Goal: Task Accomplishment & Management: Manage account settings

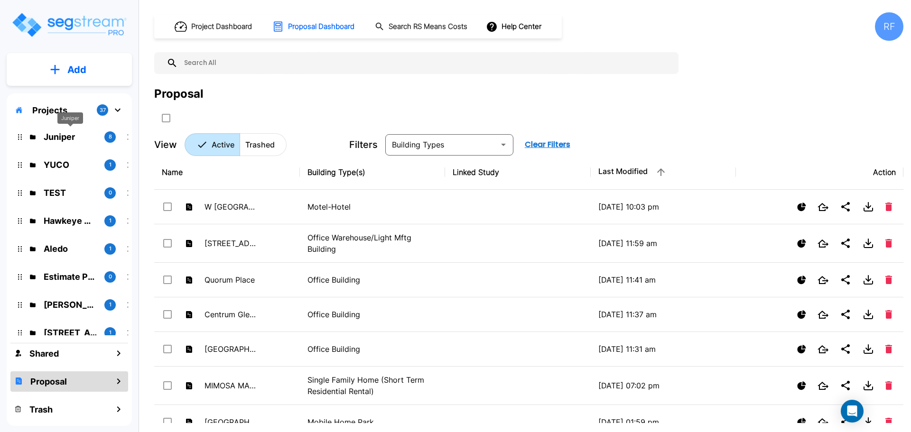
click at [52, 134] on p "Juniper" at bounding box center [70, 136] width 53 height 13
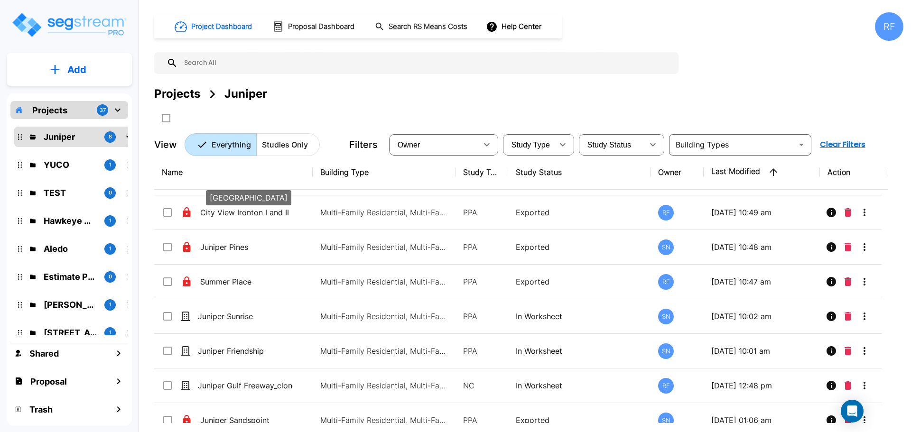
scroll to position [44, 0]
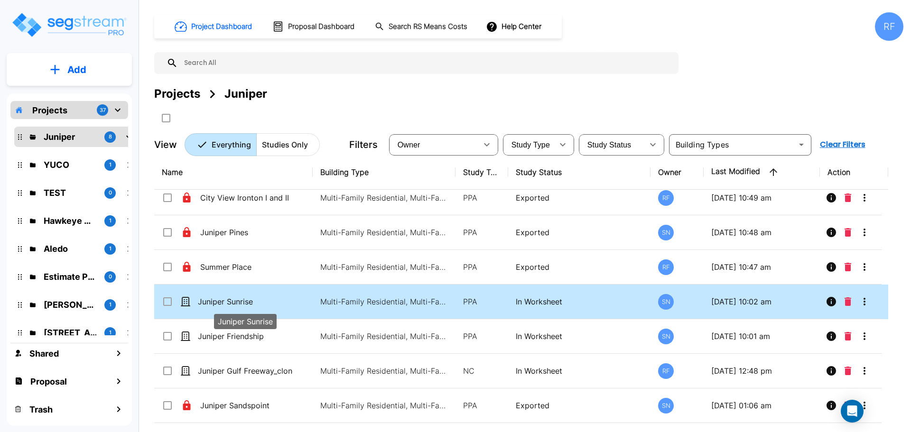
click at [231, 300] on p "Juniper Sunrise" at bounding box center [245, 301] width 95 height 11
checkbox input "true"
click at [231, 300] on p "Juniper Sunrise" at bounding box center [245, 301] width 95 height 11
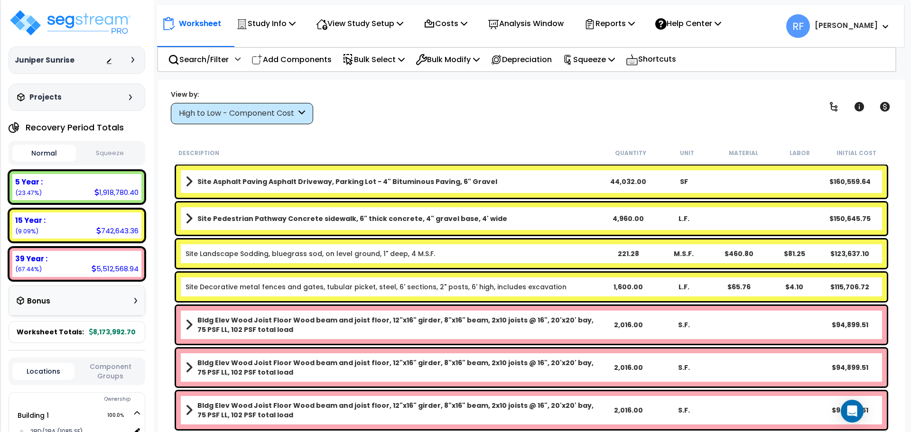
click at [103, 152] on button "Squeeze" at bounding box center [110, 153] width 64 height 17
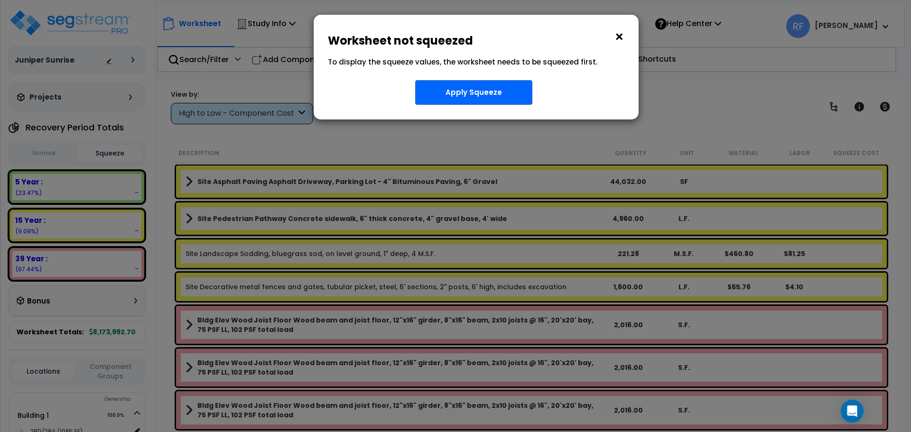
click at [618, 38] on button "×" at bounding box center [619, 36] width 10 height 15
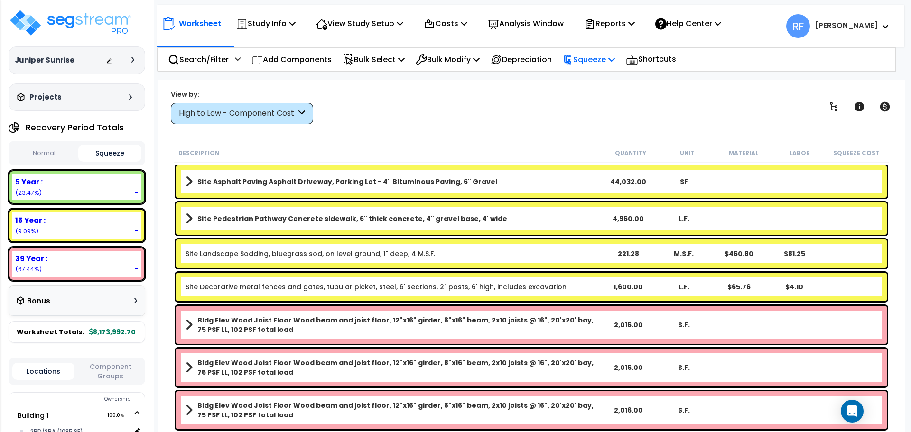
click at [609, 64] on p "Squeeze" at bounding box center [589, 59] width 52 height 13
click at [598, 82] on link "Squeeze" at bounding box center [605, 80] width 94 height 19
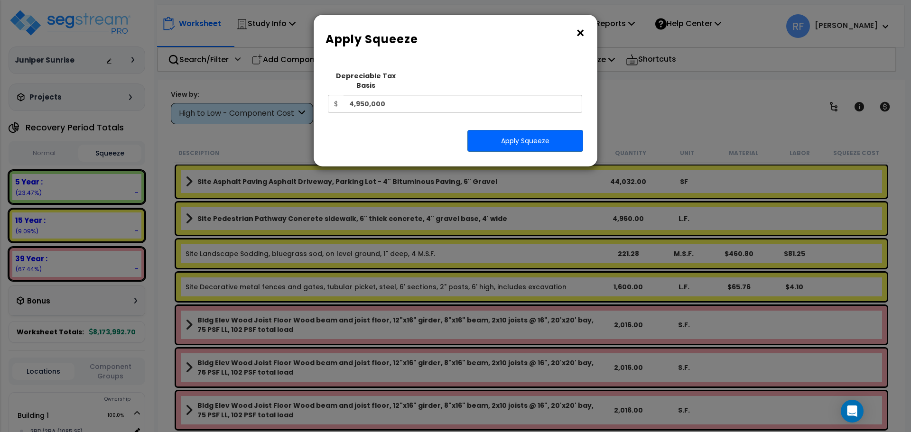
click at [582, 35] on button "×" at bounding box center [580, 33] width 10 height 15
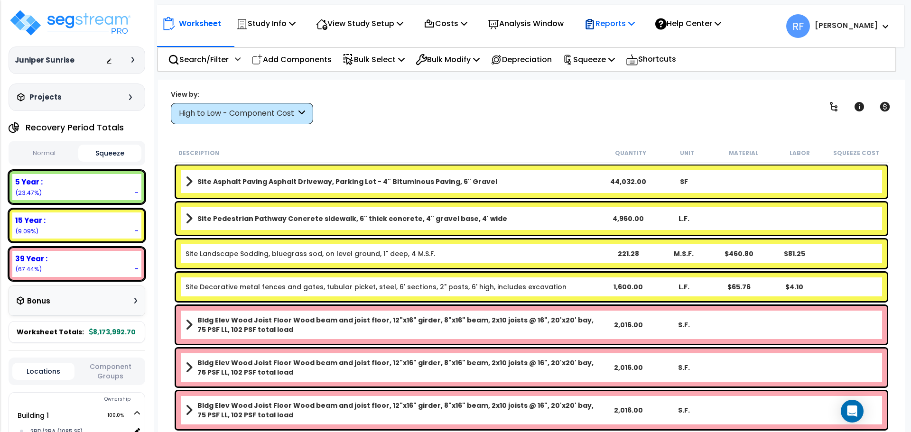
click at [617, 31] on div "Reports" at bounding box center [609, 23] width 51 height 22
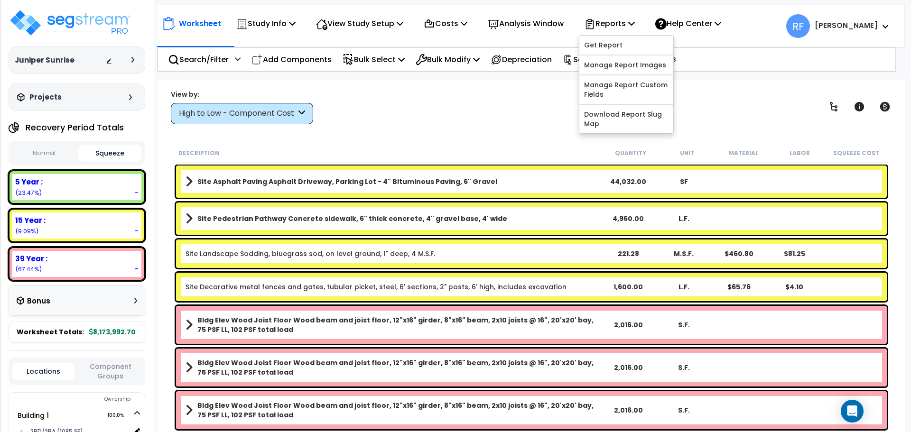
drag, startPoint x: 521, startPoint y: 126, endPoint x: 530, endPoint y: 120, distance: 10.9
click at [522, 126] on div "Worksheet Study Info Study Setup Add Property Unit Template study Clone study RF" at bounding box center [531, 296] width 747 height 432
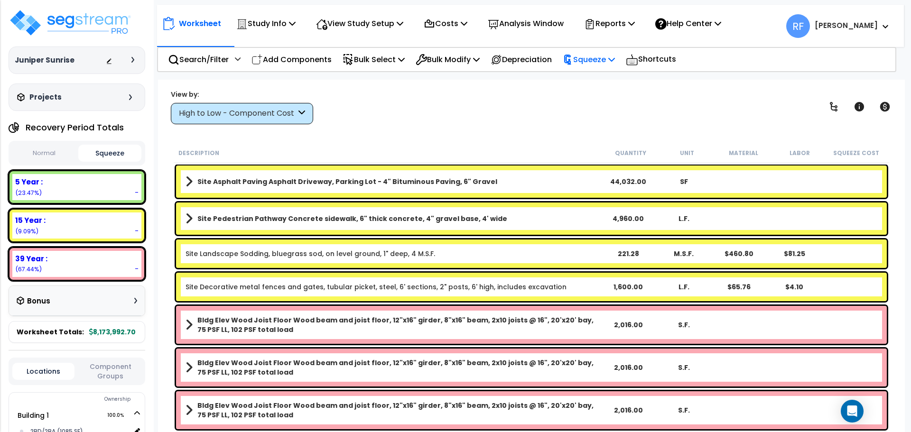
click at [609, 65] on p "Squeeze" at bounding box center [589, 59] width 52 height 13
click at [605, 80] on link "Squeeze" at bounding box center [605, 80] width 94 height 19
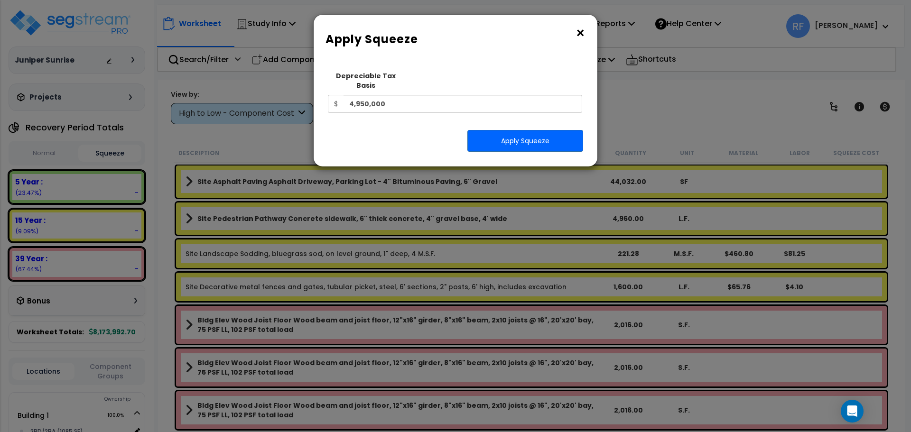
click at [581, 32] on button "×" at bounding box center [580, 33] width 10 height 15
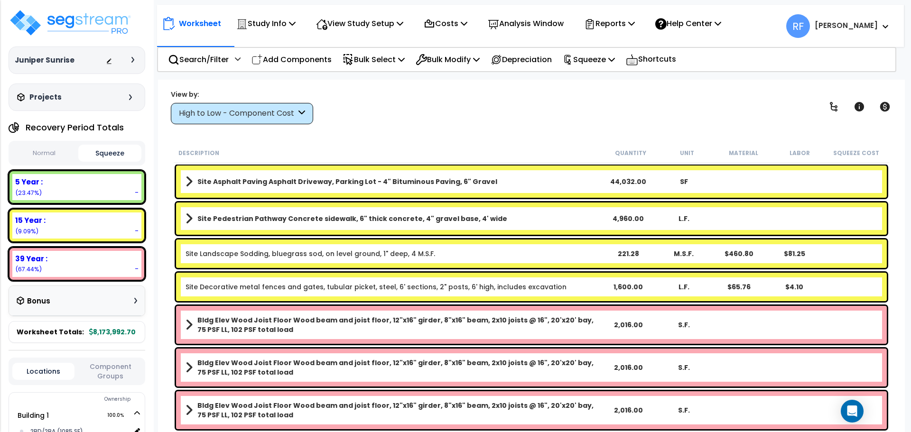
click at [520, 131] on div "Worksheet Study Info Study Setup Add Property Unit Template study Clone study RF" at bounding box center [531, 296] width 747 height 432
click at [594, 48] on div "Squeeze" at bounding box center [589, 59] width 52 height 22
click at [596, 84] on link "Squeeze" at bounding box center [605, 80] width 94 height 19
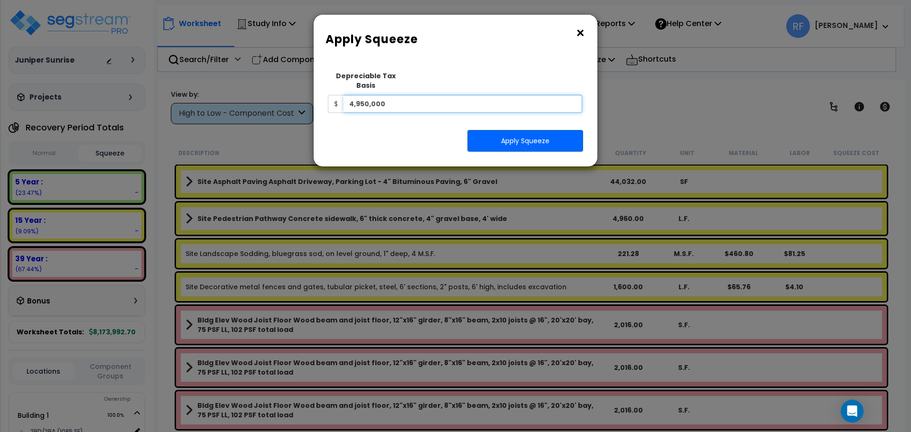
click at [473, 95] on input "4,950,000" at bounding box center [462, 104] width 239 height 18
type input "4,455,000"
click at [518, 130] on button "Apply Squeeze" at bounding box center [525, 141] width 116 height 22
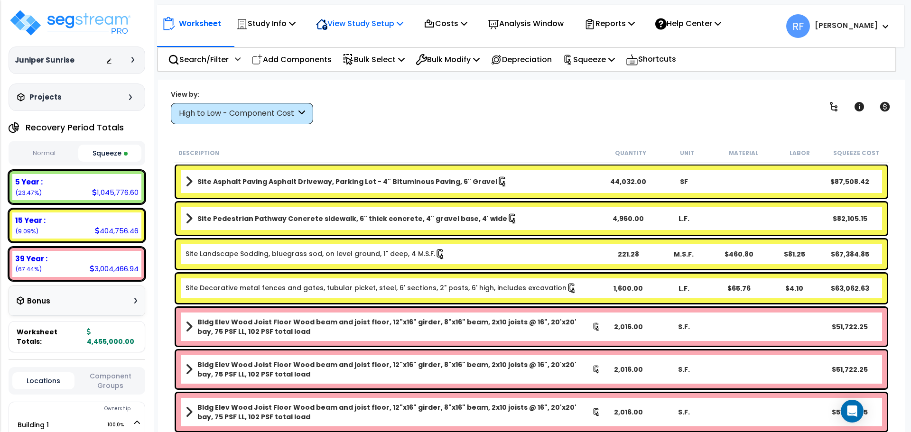
click at [334, 29] on p "View Study Setup" at bounding box center [359, 23] width 87 height 13
click at [293, 23] on icon at bounding box center [292, 23] width 7 height 8
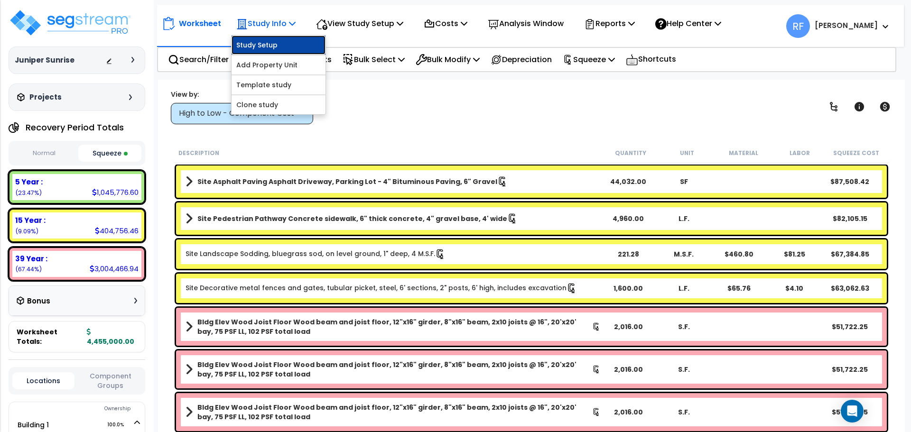
click at [276, 42] on link "Study Setup" at bounding box center [279, 45] width 94 height 19
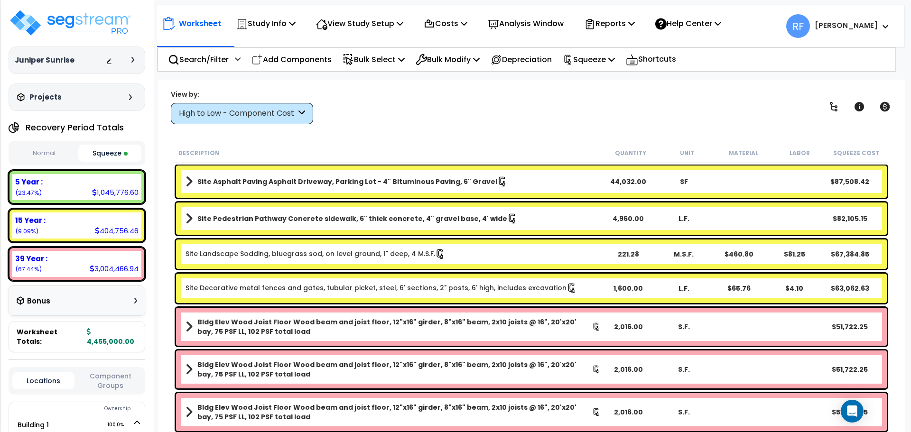
click at [358, 94] on div "View by: High to Low - Component Cost High to Low - Component Cost" at bounding box center [531, 106] width 728 height 35
click at [96, 21] on img at bounding box center [70, 23] width 123 height 28
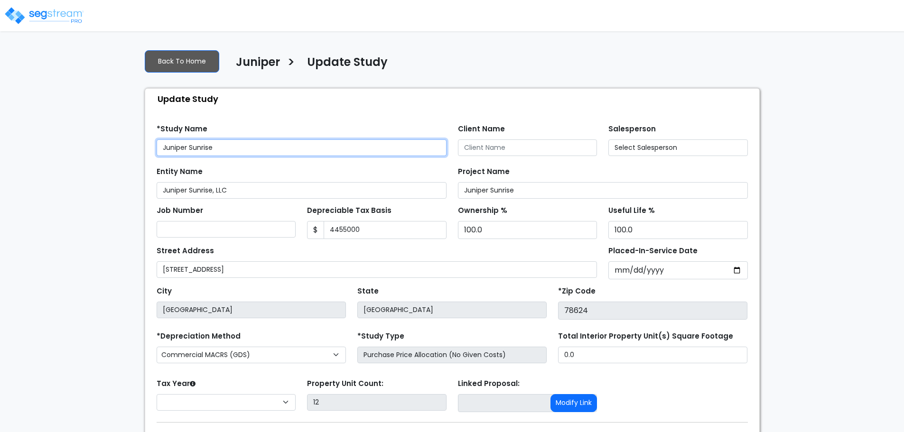
type input "4,455,000"
type input "Richard A Baker and Lisa M Baker"
select select "2025"
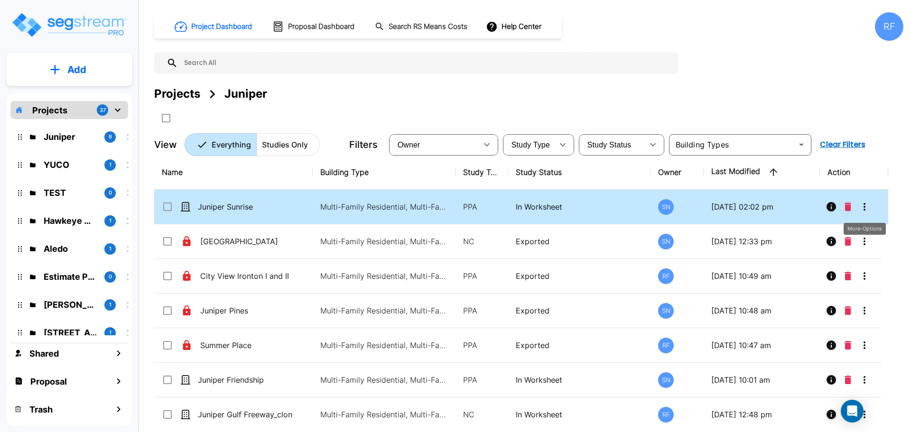
click at [862, 204] on icon "More-Options" at bounding box center [864, 206] width 11 height 11
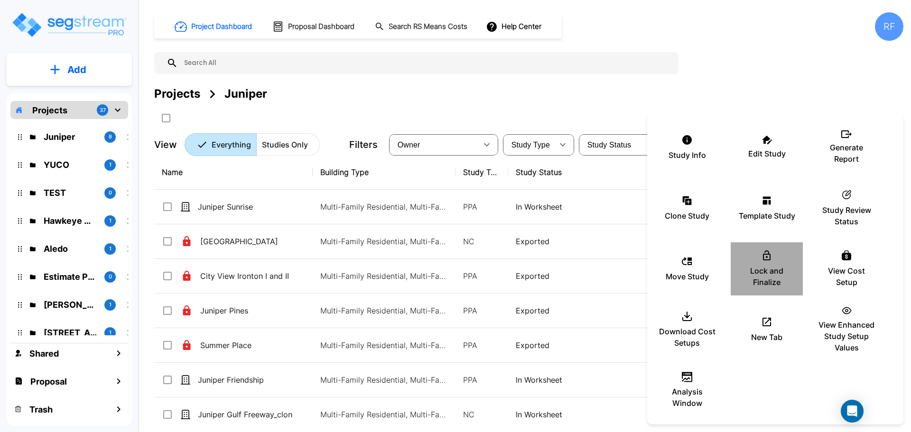
click at [771, 264] on div "Lock and Finalize" at bounding box center [766, 268] width 57 height 47
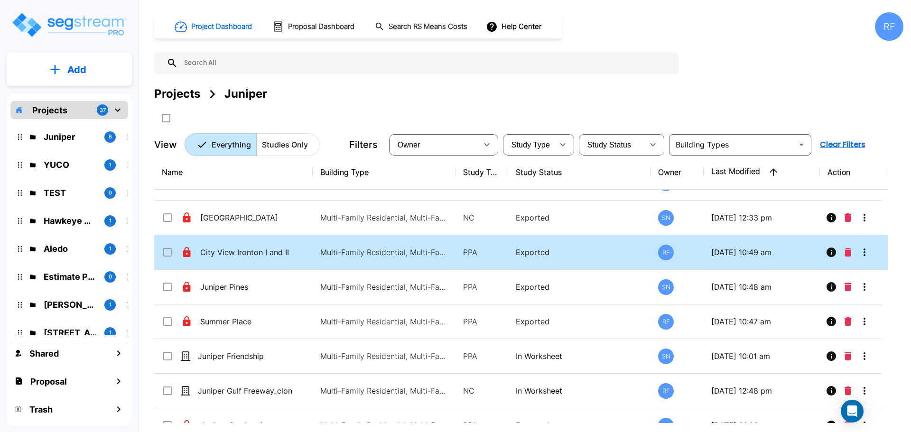
scroll to position [44, 0]
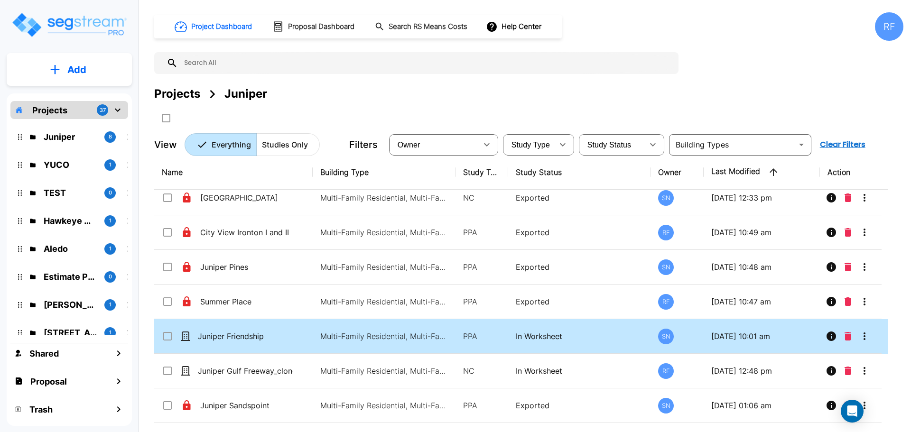
click at [227, 329] on td "Juniper Friendship" at bounding box center [233, 336] width 158 height 35
checkbox input "true"
click at [227, 329] on td "Juniper Friendship" at bounding box center [233, 336] width 158 height 35
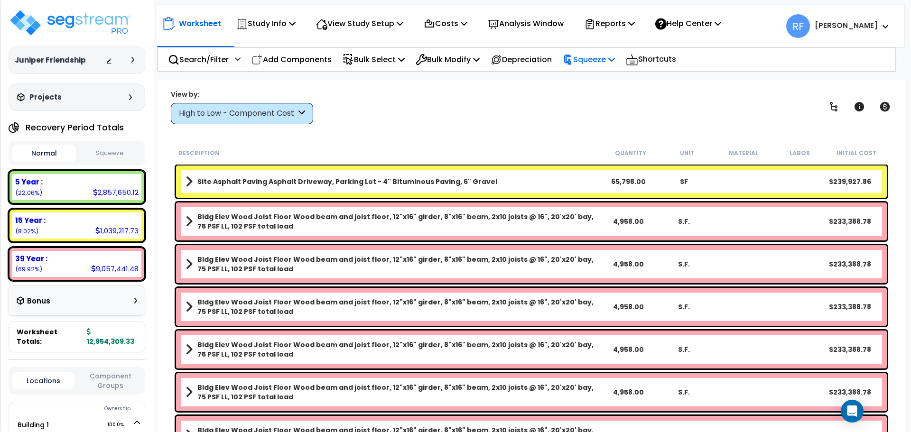
click at [615, 55] on p "Squeeze" at bounding box center [589, 59] width 52 height 13
click at [615, 84] on link "Squeeze" at bounding box center [605, 80] width 94 height 19
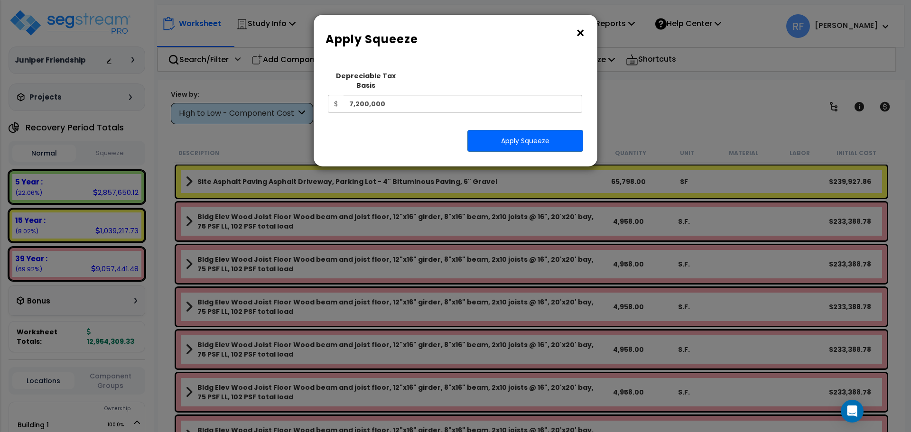
click at [575, 31] on button "×" at bounding box center [580, 33] width 10 height 15
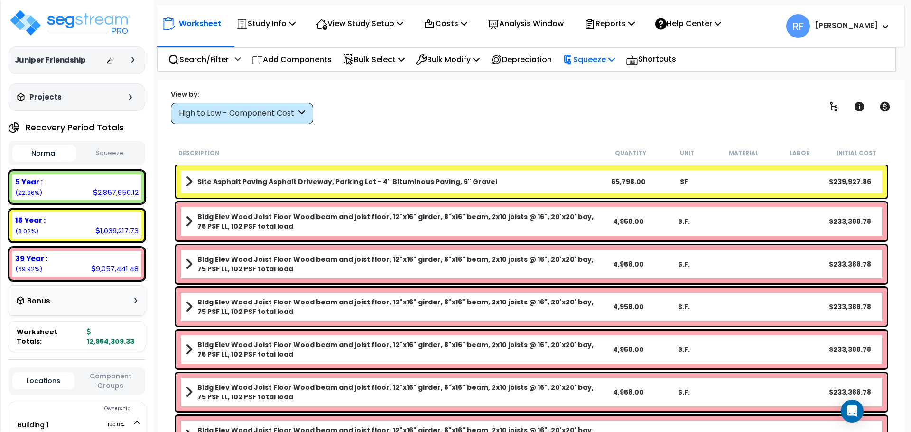
click at [596, 62] on p "Squeeze" at bounding box center [589, 59] width 52 height 13
click at [596, 84] on link "Squeeze" at bounding box center [605, 80] width 94 height 19
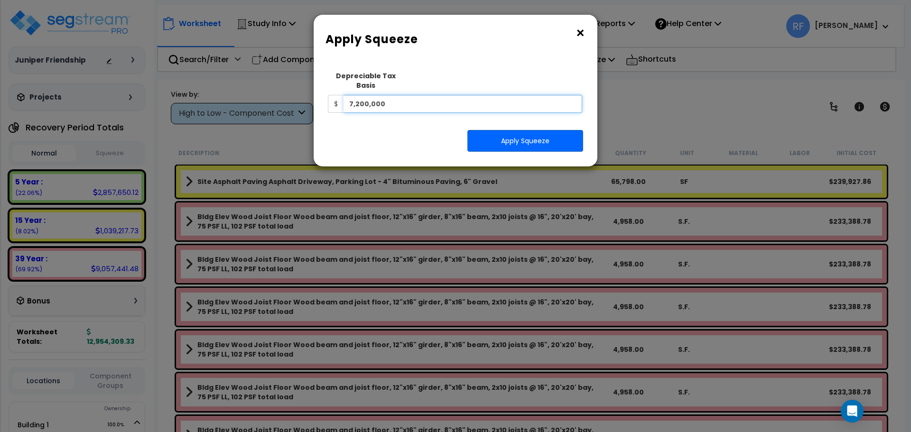
click at [418, 95] on input "7,200,000" at bounding box center [462, 104] width 239 height 18
type input "6,480,000"
click at [506, 134] on button "Apply Squeeze" at bounding box center [525, 141] width 116 height 22
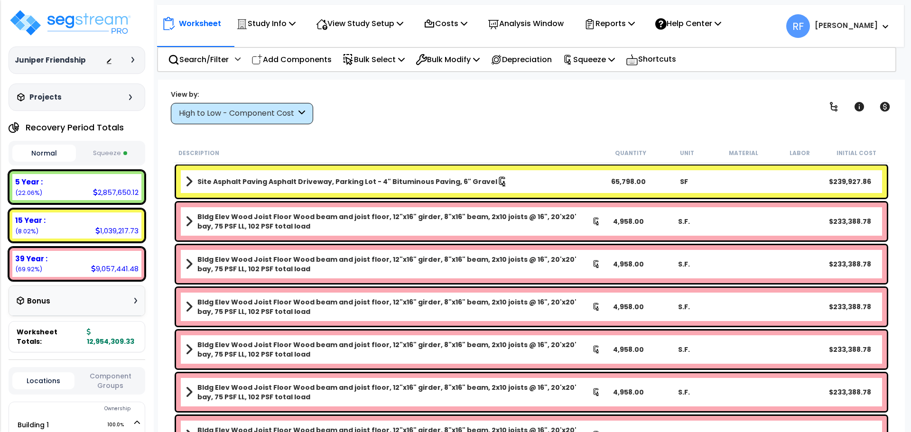
click at [109, 152] on button "Squeeze" at bounding box center [110, 153] width 64 height 17
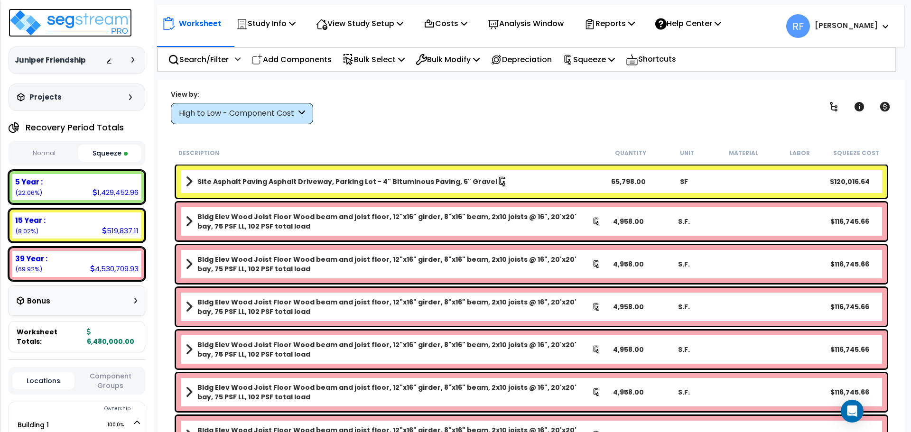
click at [103, 18] on img at bounding box center [70, 23] width 123 height 28
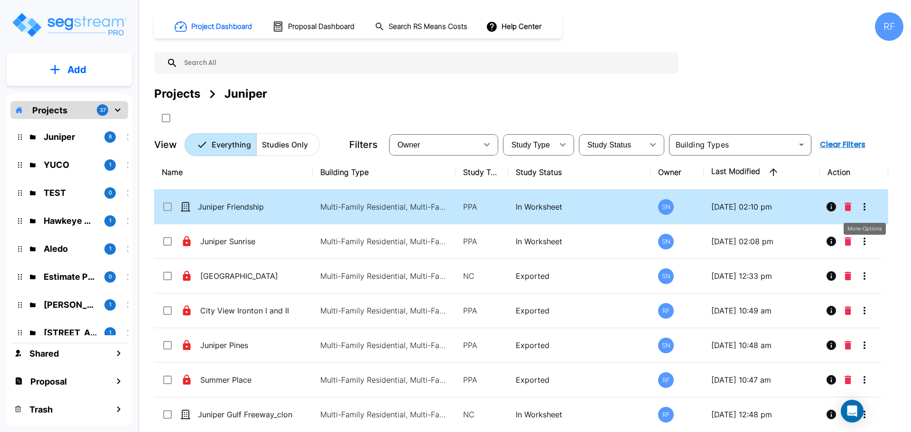
click at [873, 205] on button "More-Options" at bounding box center [864, 206] width 19 height 19
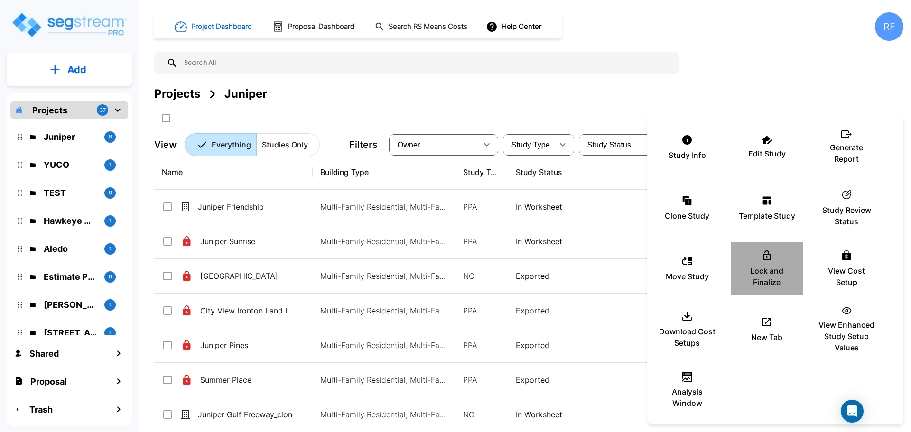
click at [778, 278] on p "Lock and Finalize" at bounding box center [766, 276] width 57 height 23
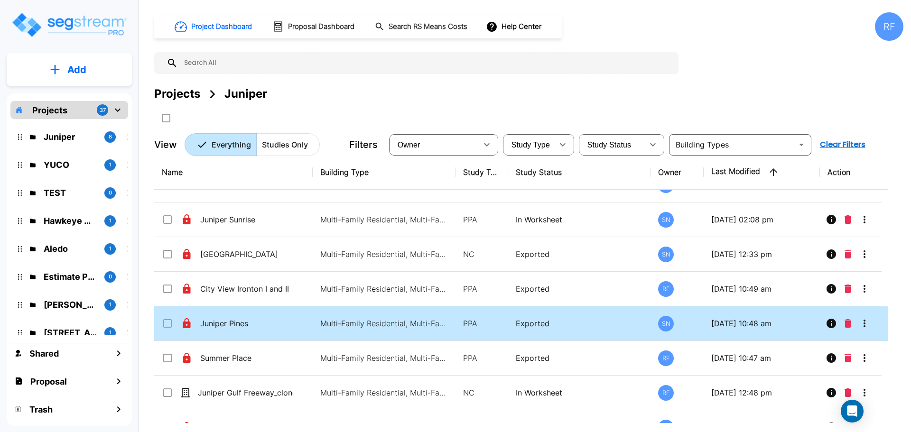
scroll to position [44, 0]
